Goal: Task Accomplishment & Management: Use online tool/utility

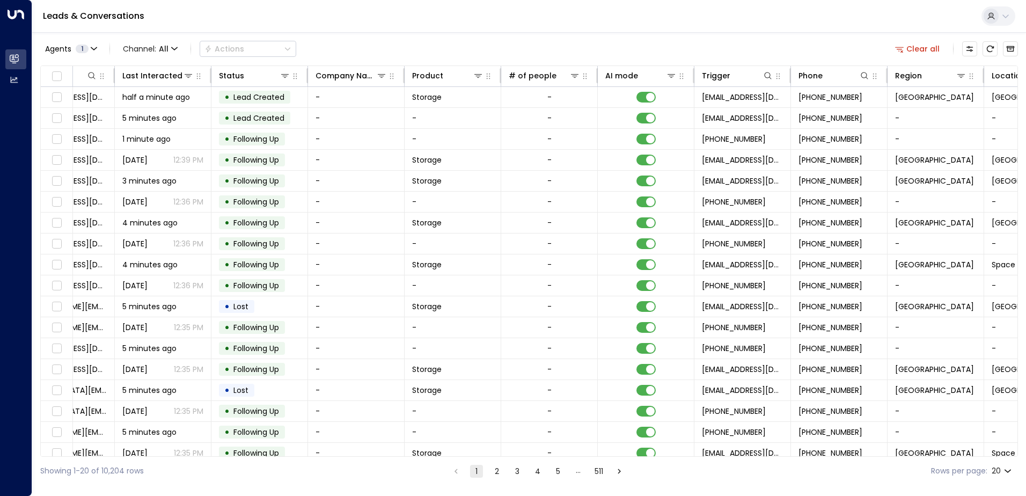
scroll to position [0, 219]
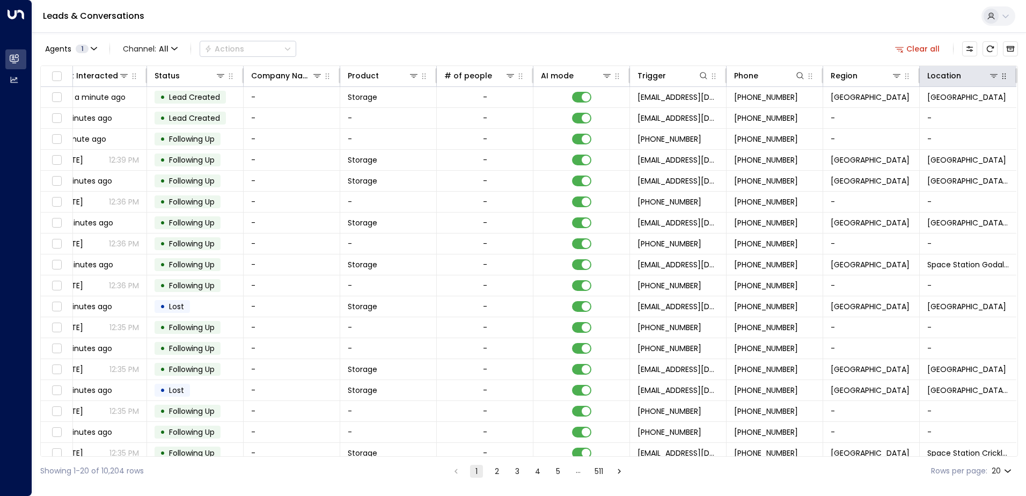
click at [999, 75] on button "button" at bounding box center [1004, 76] width 11 height 11
click at [991, 75] on icon at bounding box center [994, 75] width 9 height 9
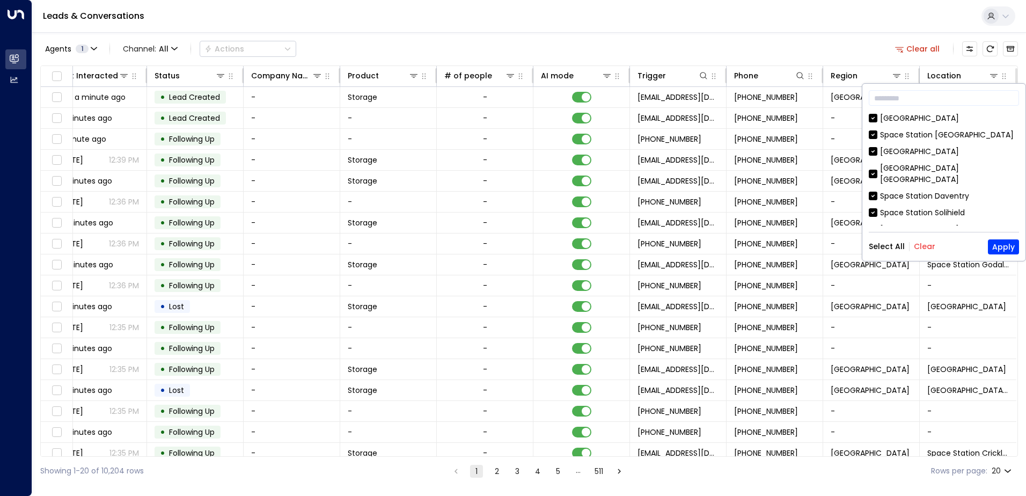
click at [915, 247] on button "Clear" at bounding box center [924, 246] width 21 height 9
click at [1007, 252] on button "Apply" at bounding box center [1003, 246] width 31 height 15
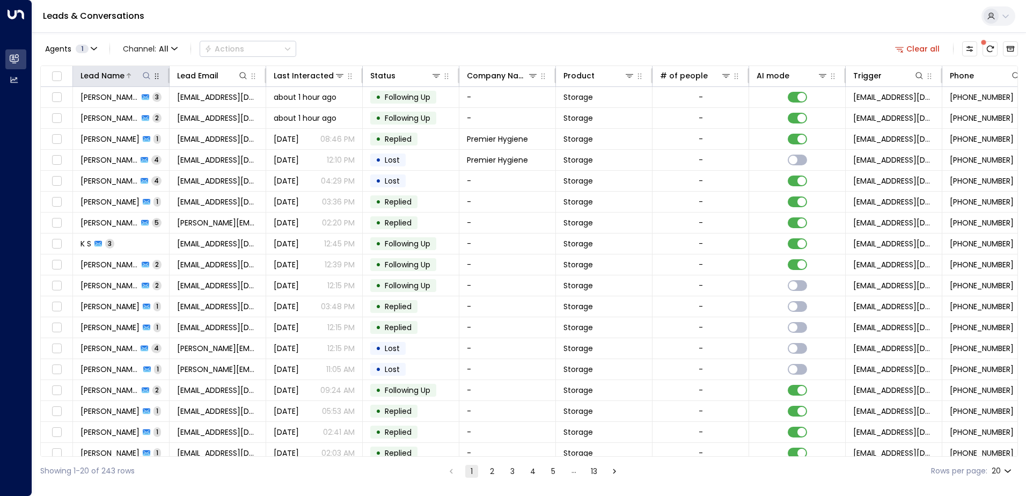
click at [122, 78] on div "Lead Name" at bounding box center [103, 75] width 44 height 13
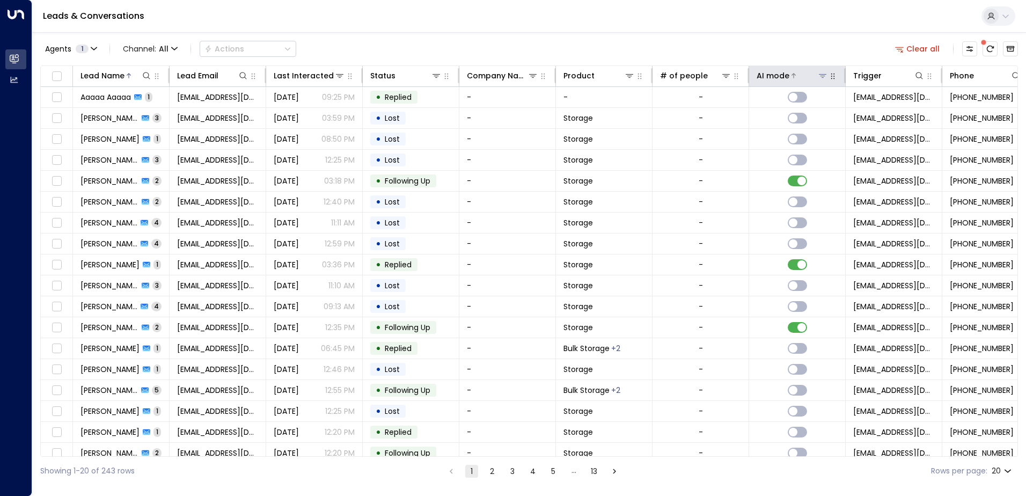
click at [777, 82] on div "AI mode" at bounding box center [773, 75] width 33 height 13
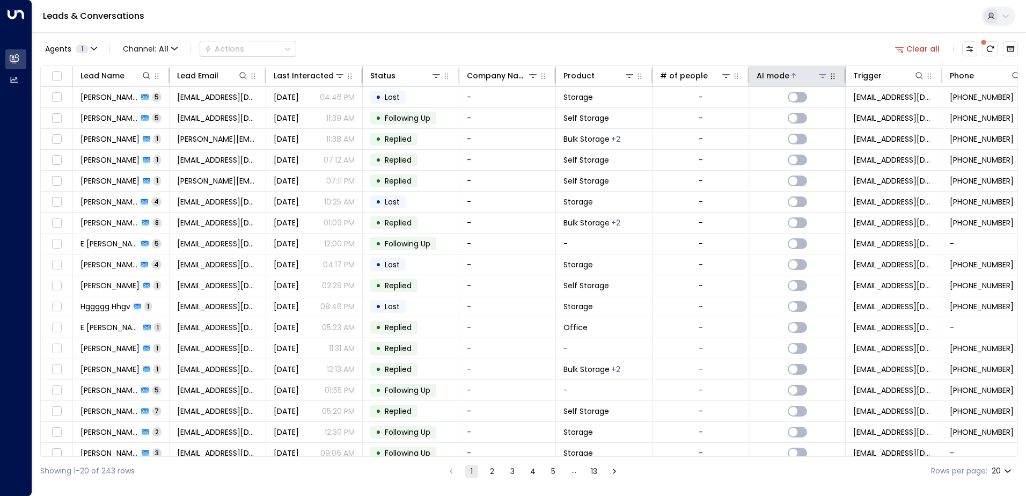
click at [779, 80] on div "AI mode" at bounding box center [773, 75] width 33 height 13
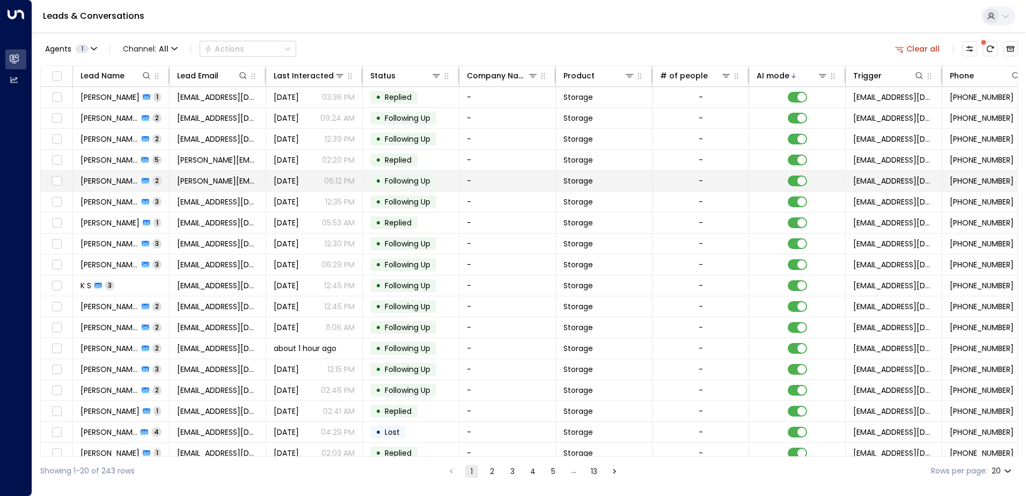
click at [110, 183] on span "[PERSON_NAME]" at bounding box center [110, 181] width 58 height 11
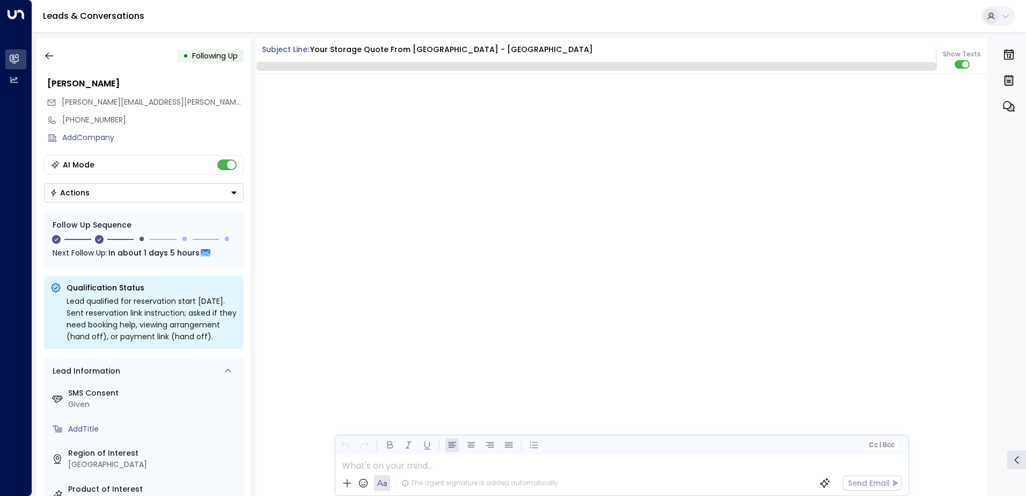
scroll to position [1473, 0]
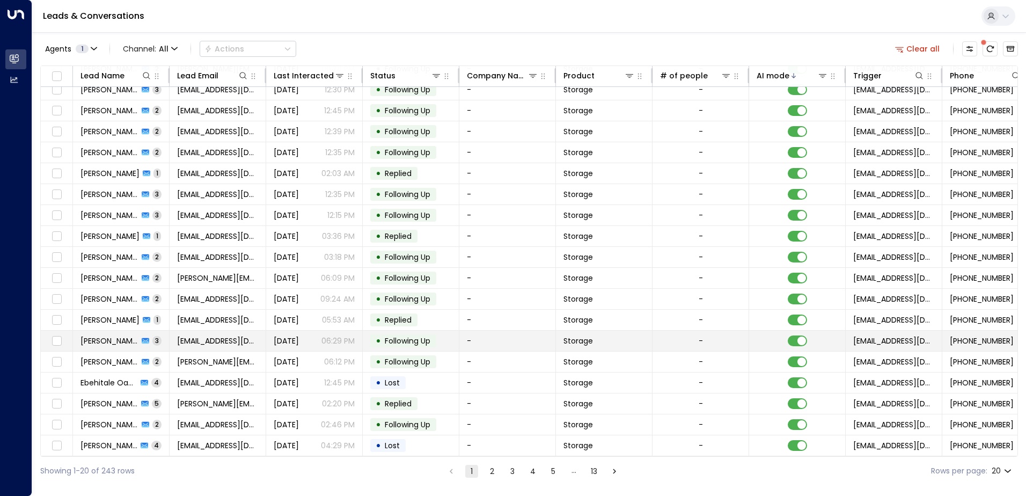
scroll to position [53, 0]
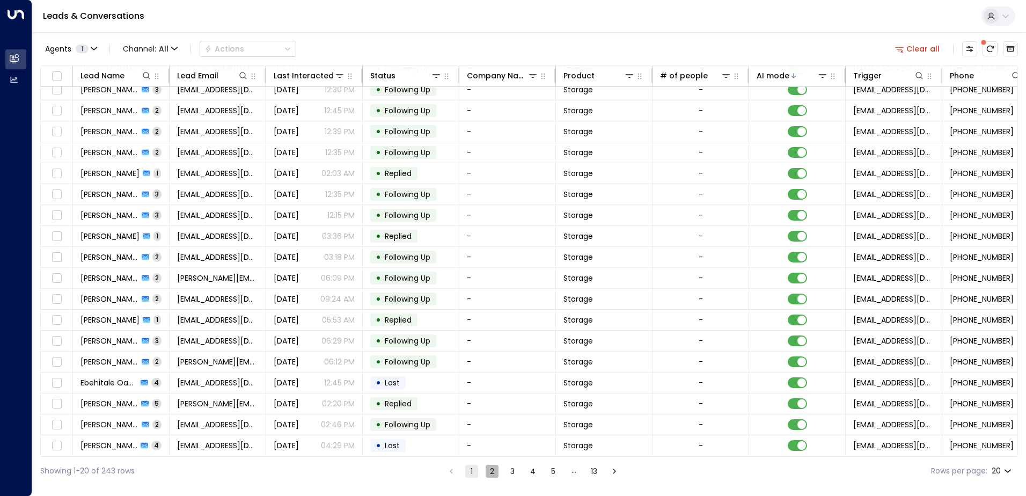
click at [490, 470] on button "2" at bounding box center [492, 471] width 13 height 13
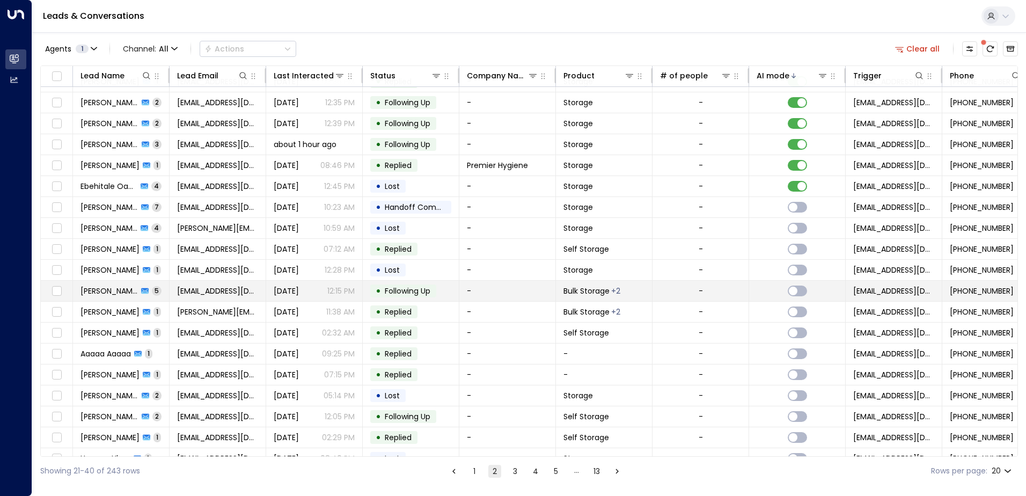
scroll to position [53, 0]
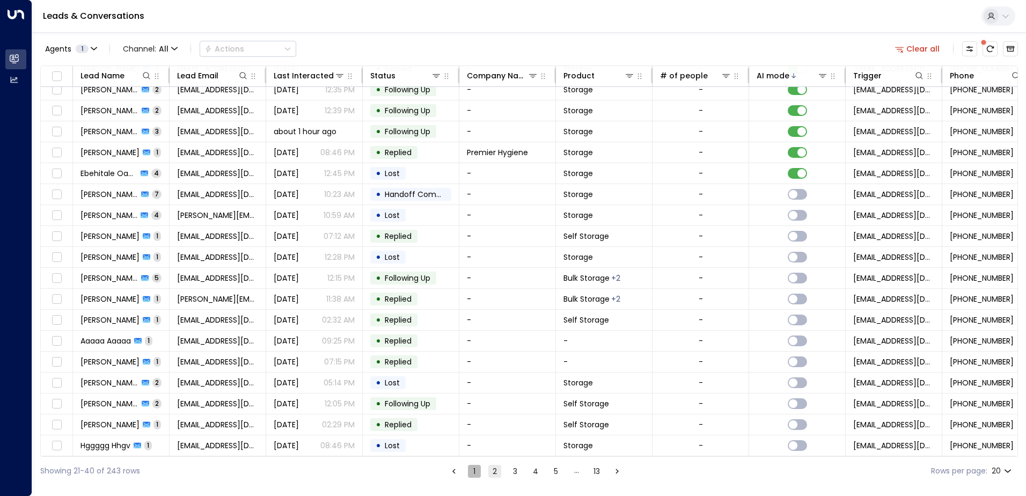
click at [475, 474] on button "1" at bounding box center [474, 471] width 13 height 13
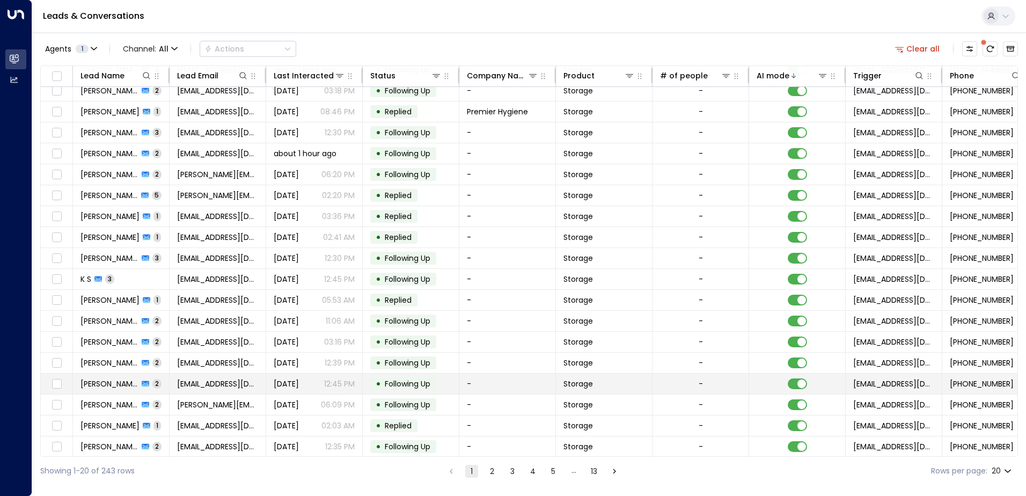
scroll to position [53, 0]
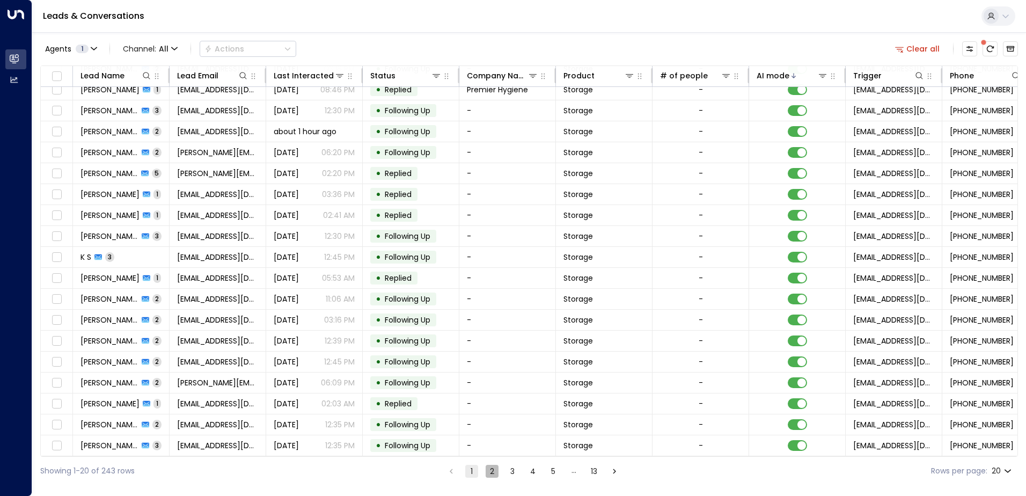
click at [494, 471] on button "2" at bounding box center [492, 471] width 13 height 13
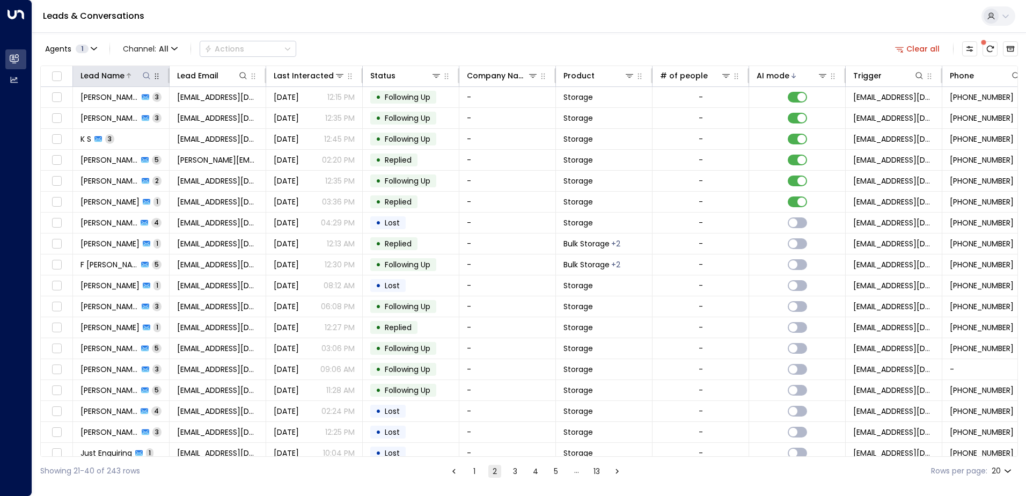
click at [144, 75] on icon at bounding box center [146, 75] width 9 height 9
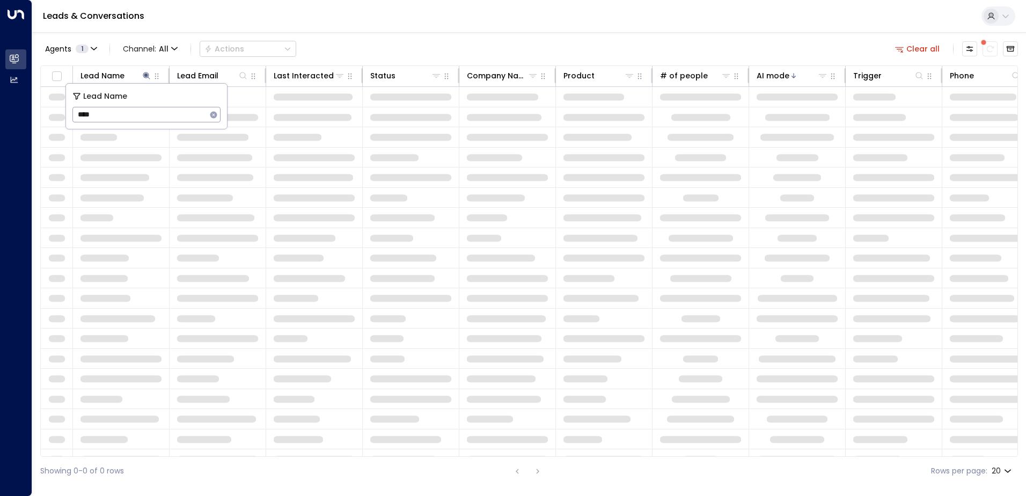
type input "****"
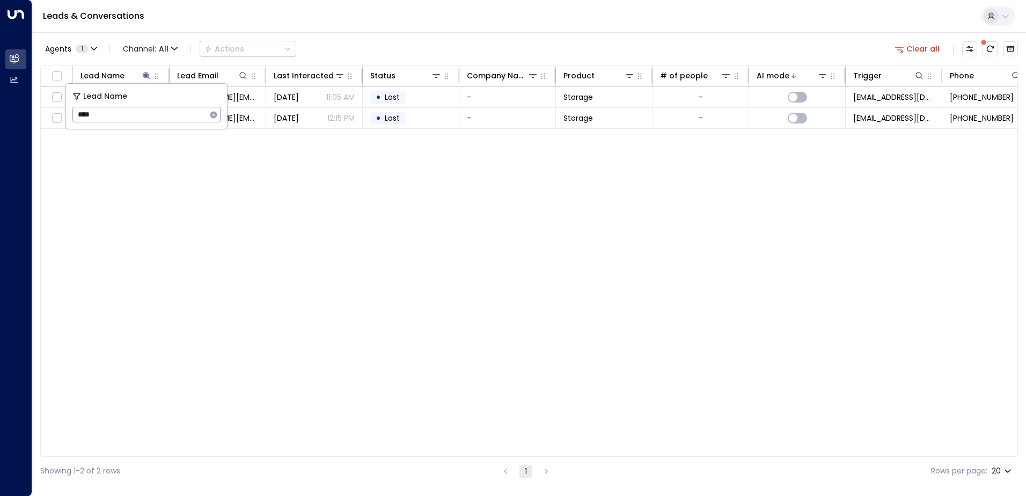
click at [231, 159] on div "Lead Name Lead Email Last Interacted Status Company Name Product # of people AI…" at bounding box center [529, 260] width 978 height 391
